Goal: Find specific page/section: Find specific page/section

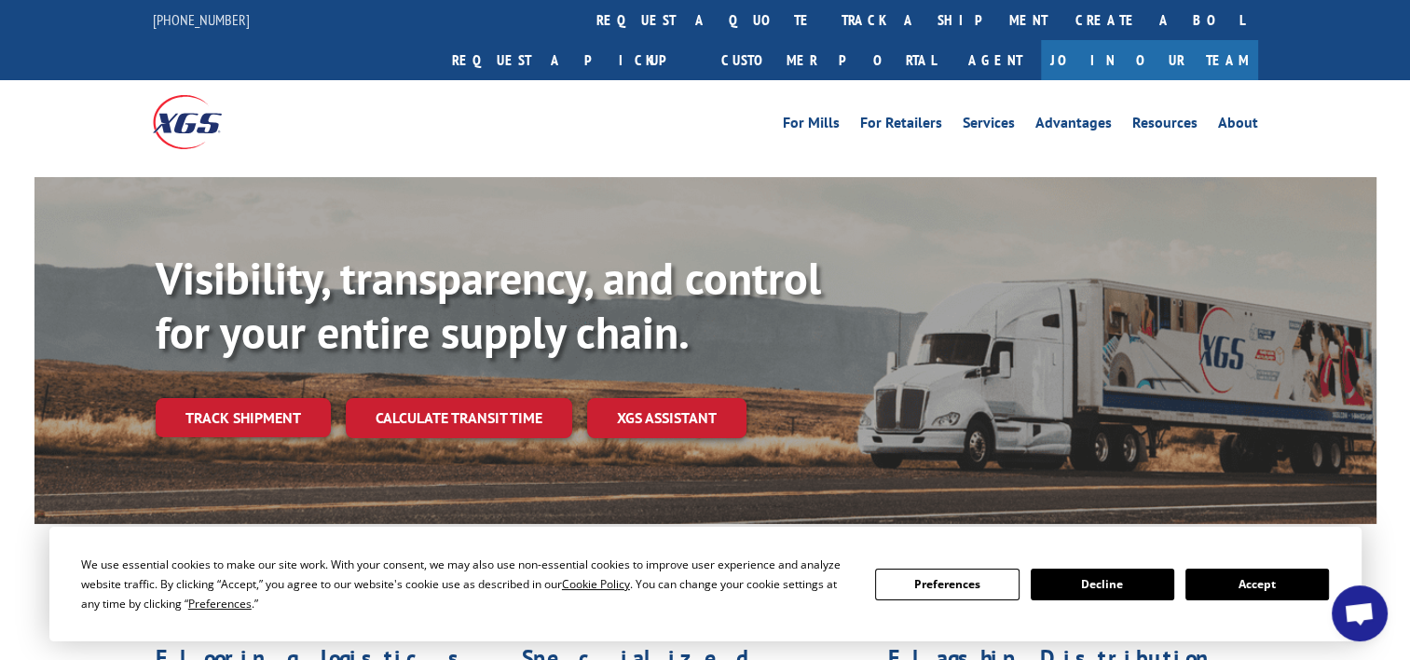
scroll to position [186, 0]
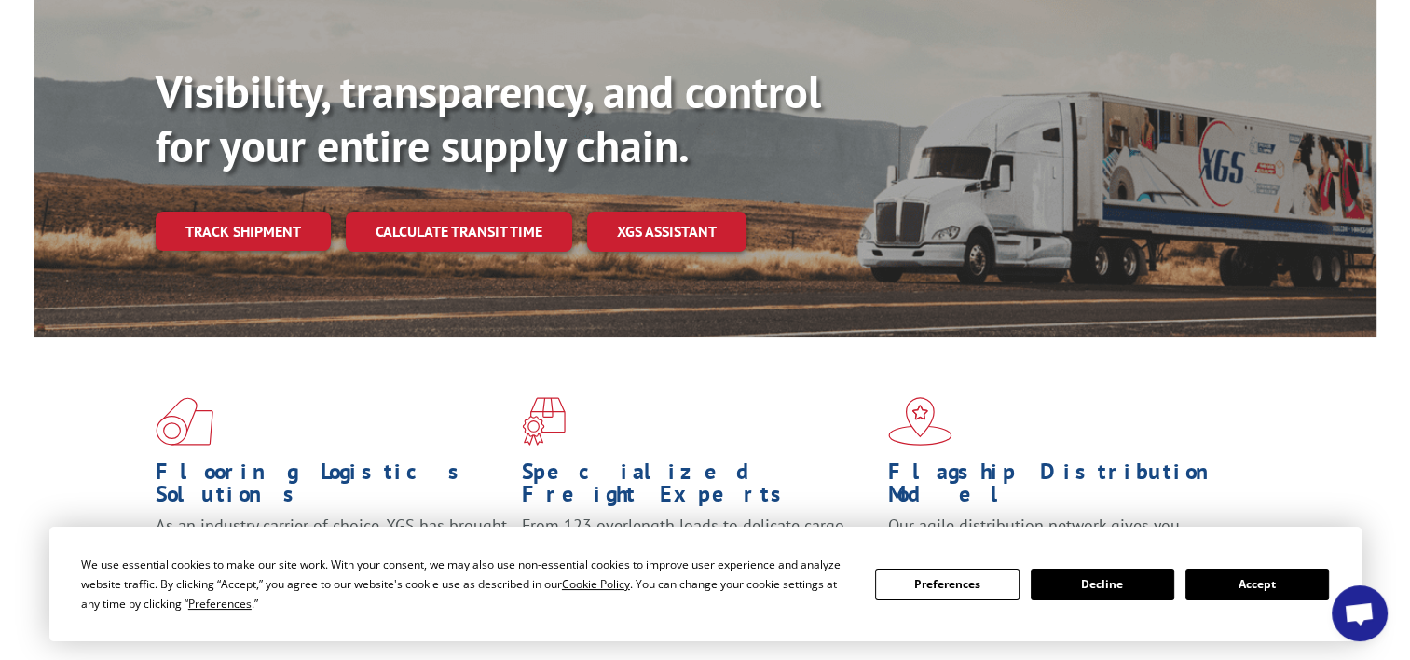
click at [1267, 582] on button "Accept" at bounding box center [1257, 584] width 144 height 32
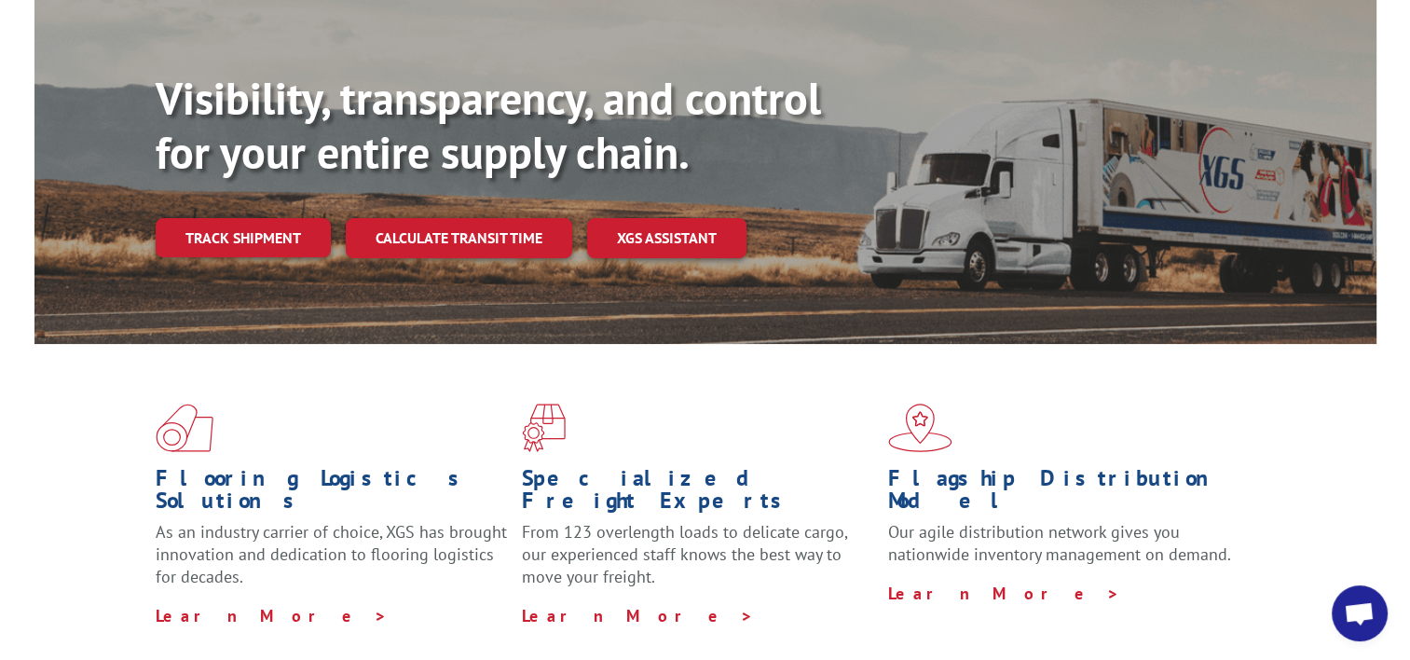
scroll to position [0, 0]
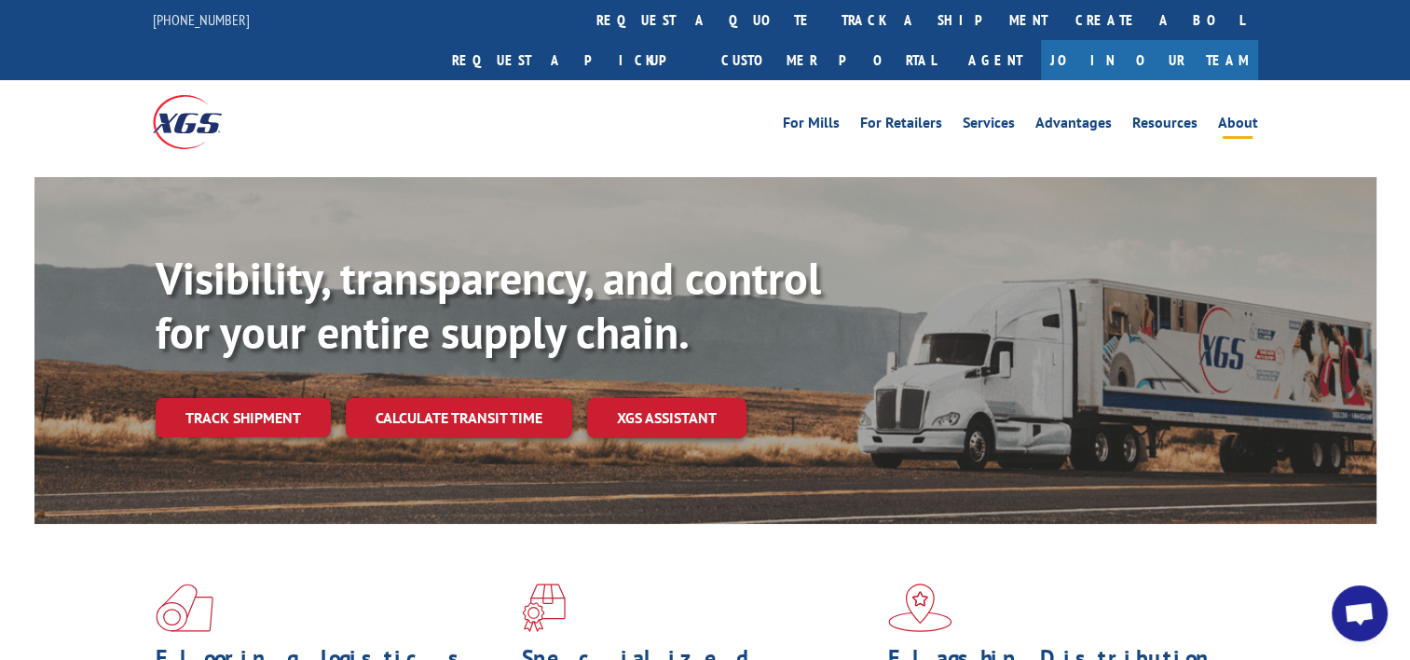
click at [1241, 116] on link "About" at bounding box center [1238, 126] width 40 height 21
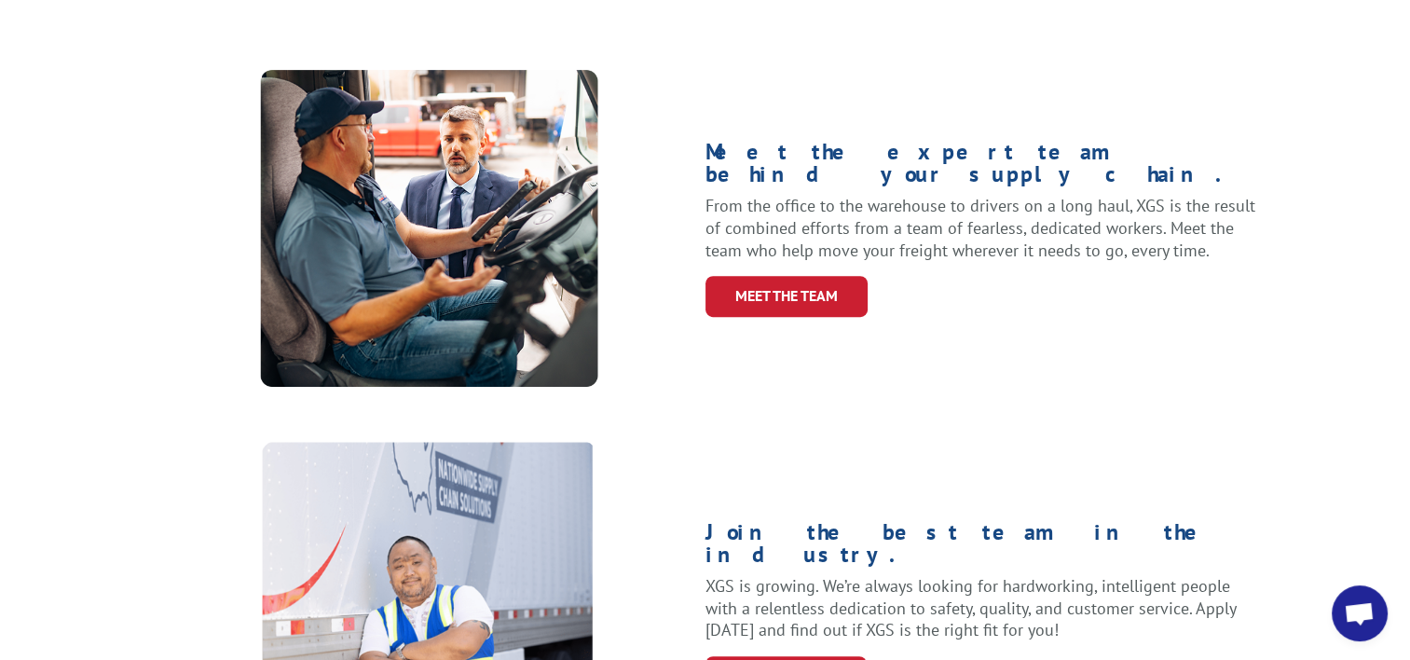
scroll to position [652, 0]
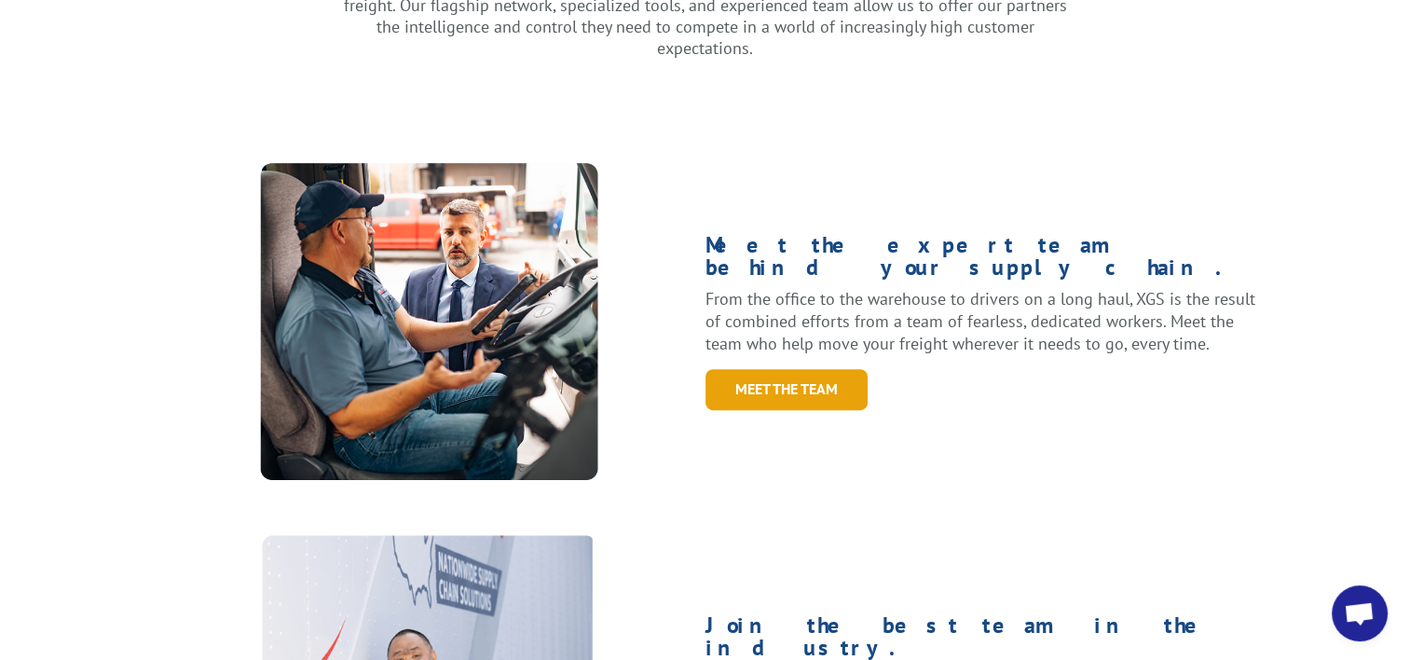
click at [824, 369] on link "Meet the Team" at bounding box center [786, 389] width 162 height 40
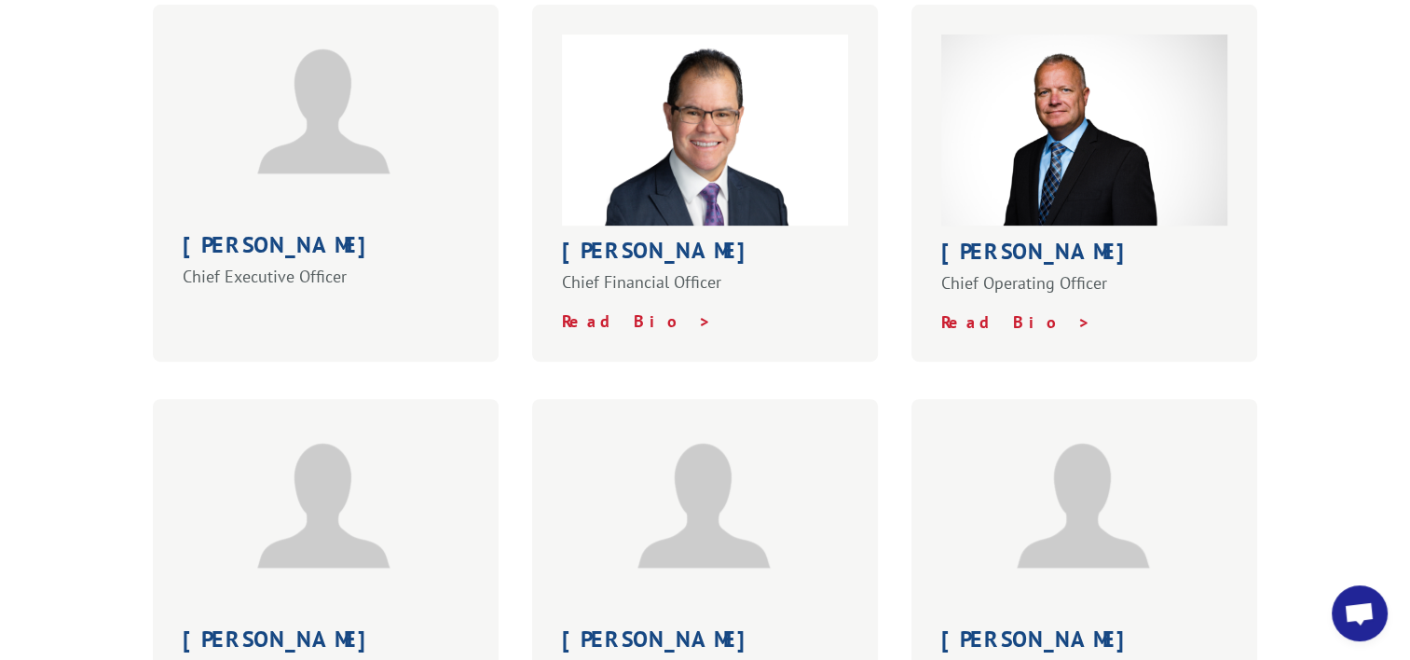
scroll to position [746, 0]
